Goal: Browse casually

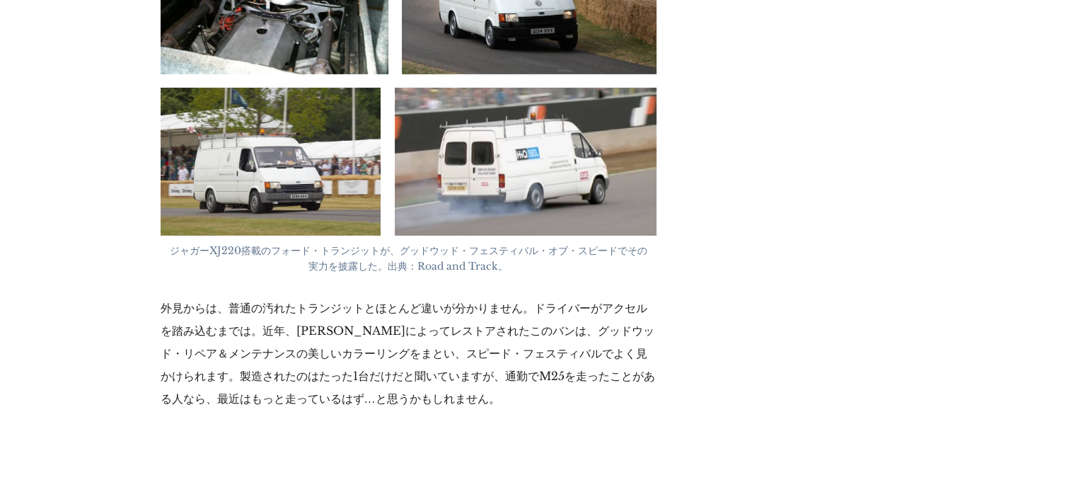
scroll to position [4173, 0]
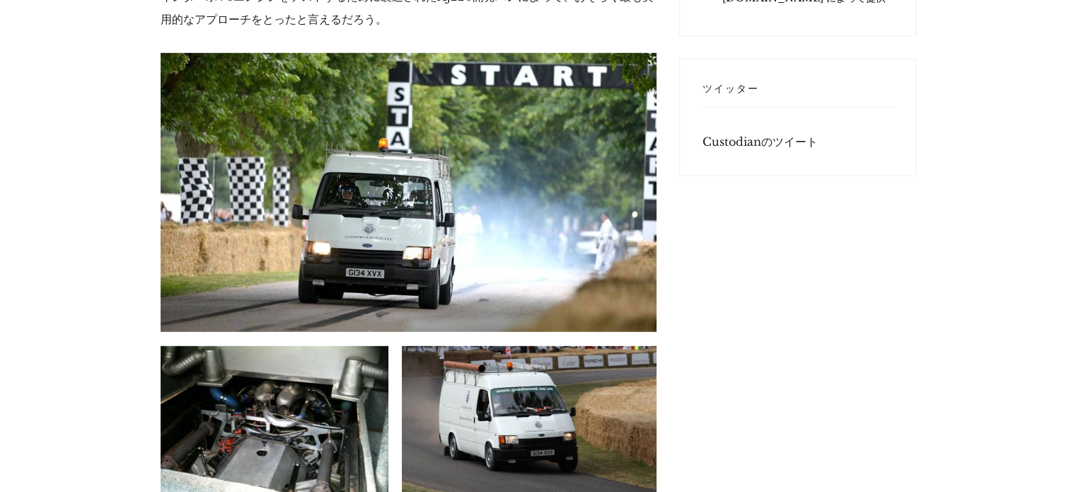
scroll to position [3680, 0]
